Goal: Navigation & Orientation: Find specific page/section

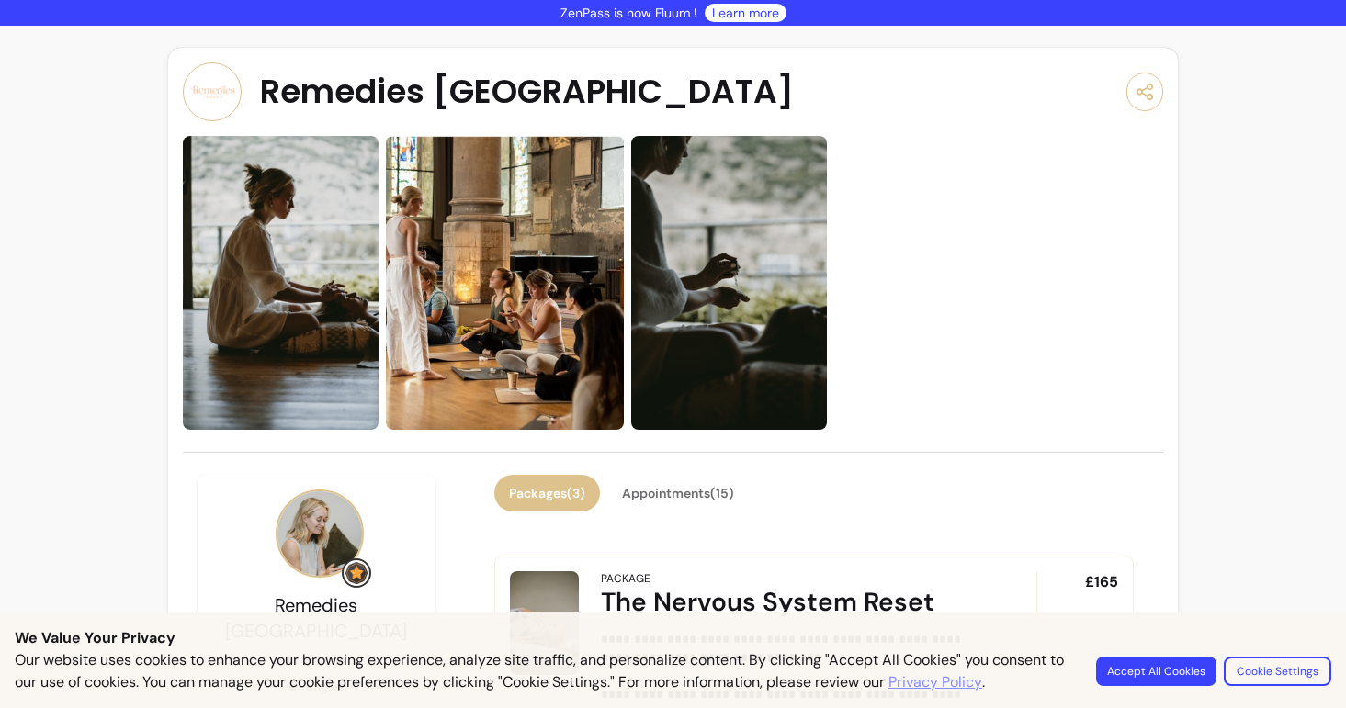
click at [752, 10] on link "Learn more" at bounding box center [745, 13] width 67 height 18
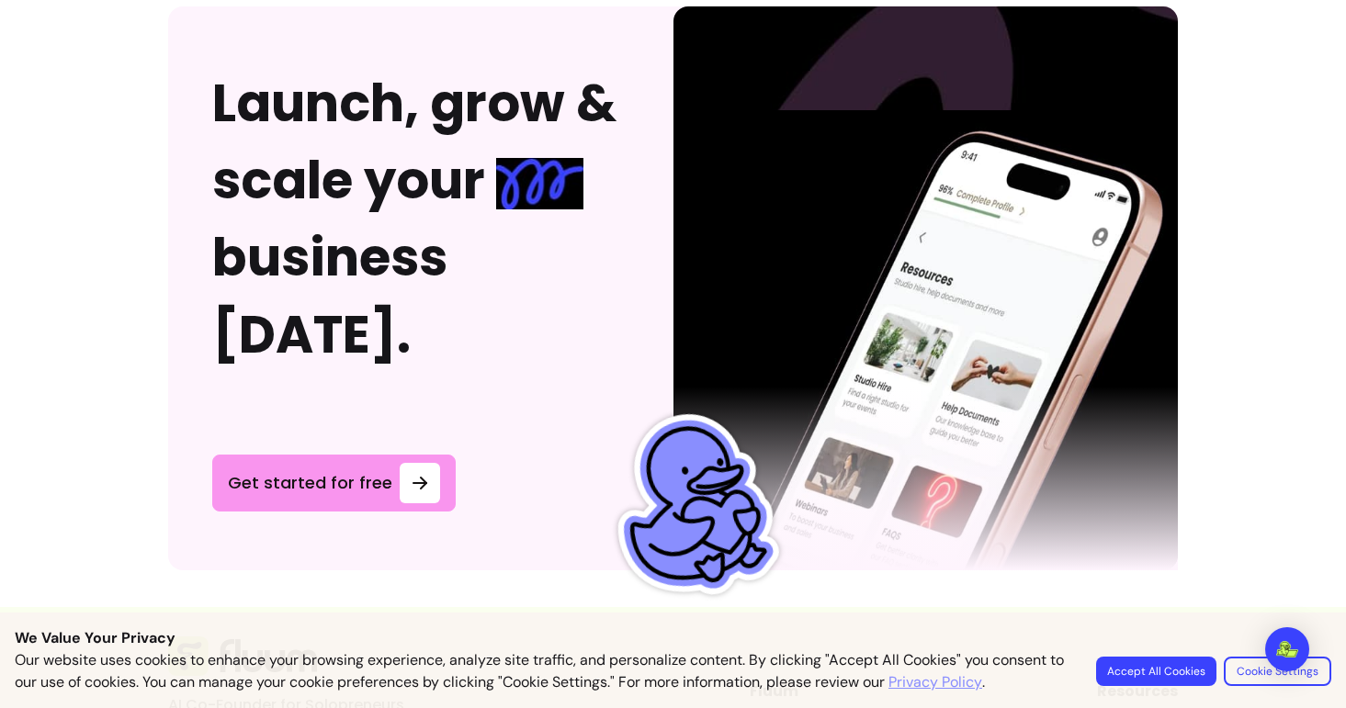
scroll to position [5036, 0]
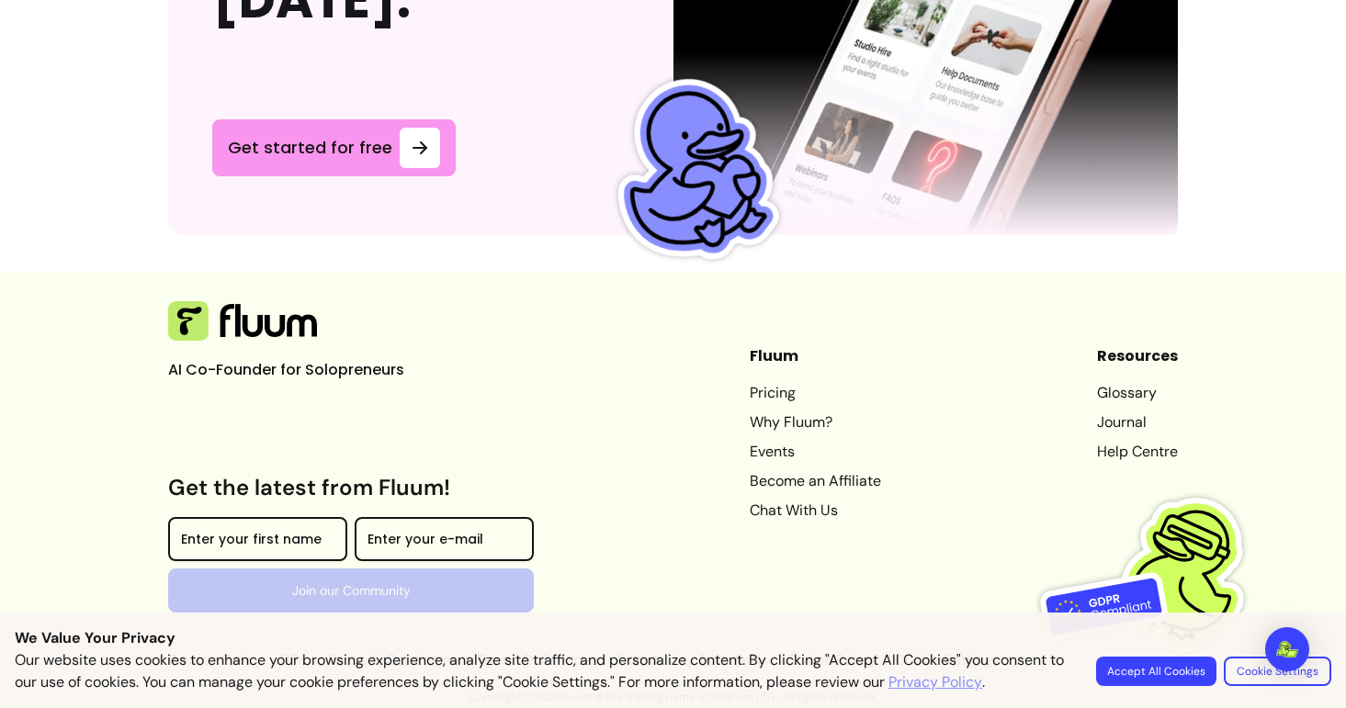
click at [770, 452] on link "Events" at bounding box center [815, 452] width 131 height 22
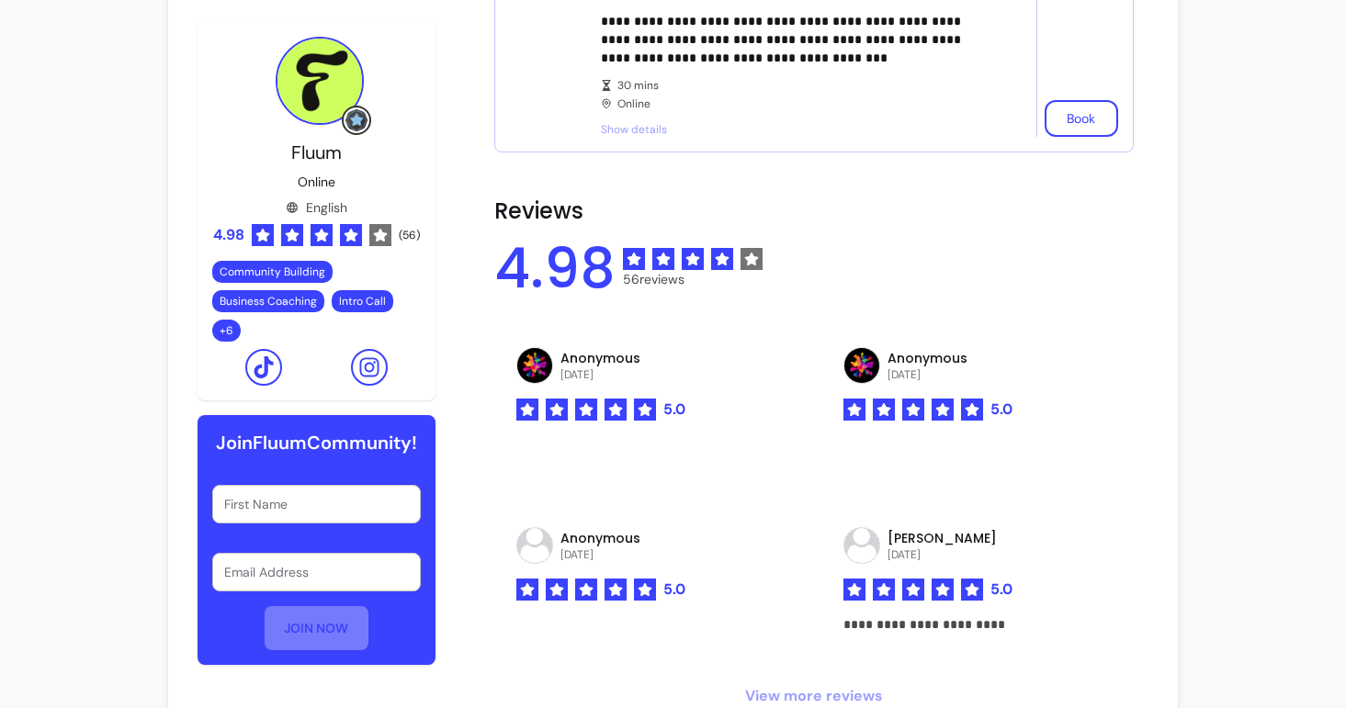
scroll to position [1471, 0]
